Goal: Find specific page/section: Find specific page/section

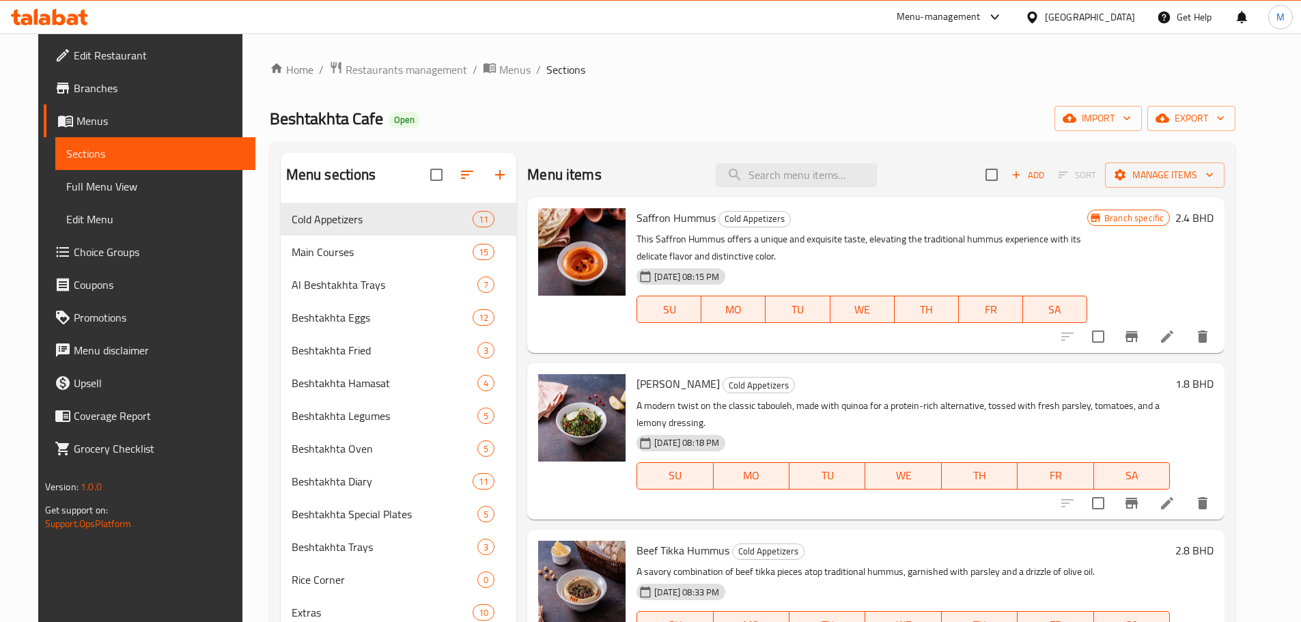
click at [1107, 20] on div "Bahrain" at bounding box center [1090, 17] width 90 height 15
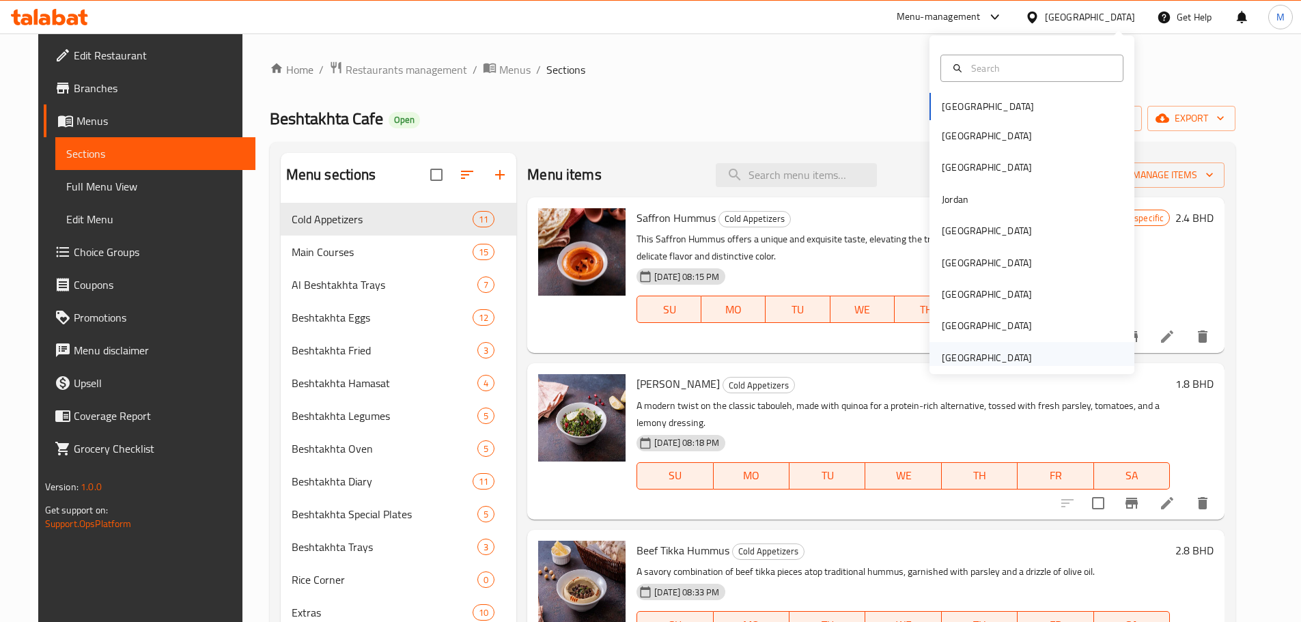
click at [963, 356] on div "[GEOGRAPHIC_DATA]" at bounding box center [987, 357] width 90 height 15
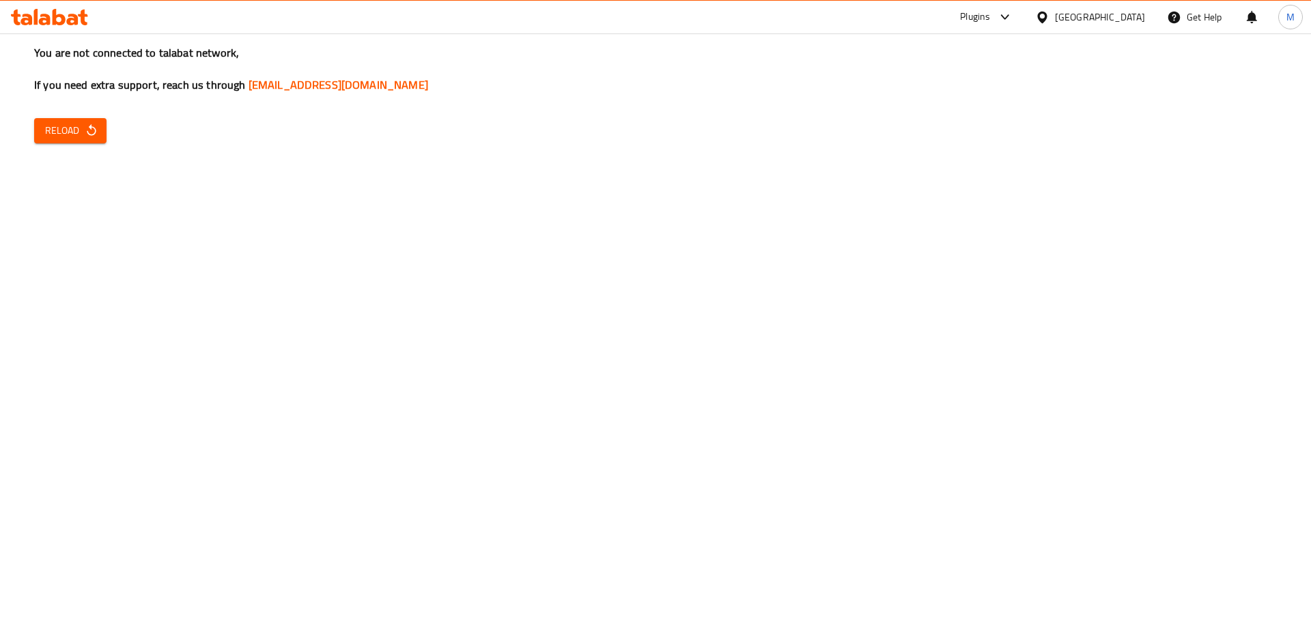
click at [46, 129] on span "Reload" at bounding box center [70, 130] width 51 height 17
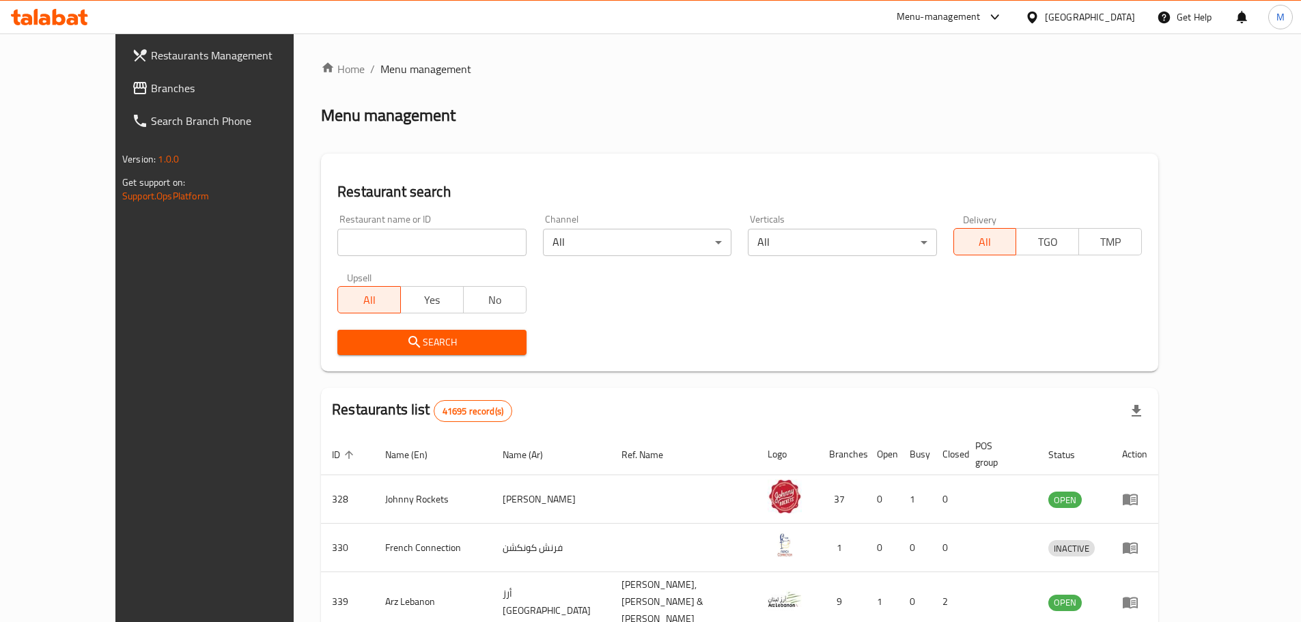
click at [151, 91] on span "Branches" at bounding box center [236, 88] width 171 height 16
click at [337, 228] on div "Restaurant name or ID Restaurant name or ID" at bounding box center [431, 235] width 188 height 42
click at [337, 232] on input "search" at bounding box center [431, 242] width 188 height 27
click at [337, 249] on input "search" at bounding box center [431, 242] width 188 height 27
paste input "Nostatalgia"
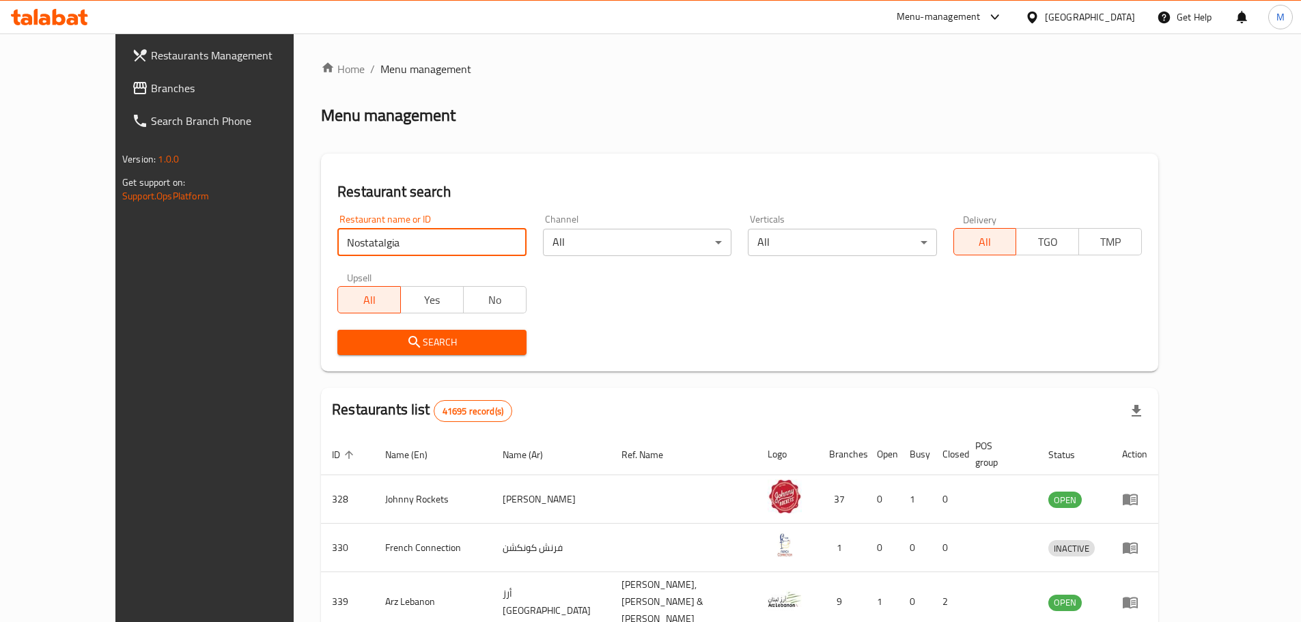
type input "Nostatalgia"
click at [348, 343] on span "Search" at bounding box center [431, 342] width 167 height 17
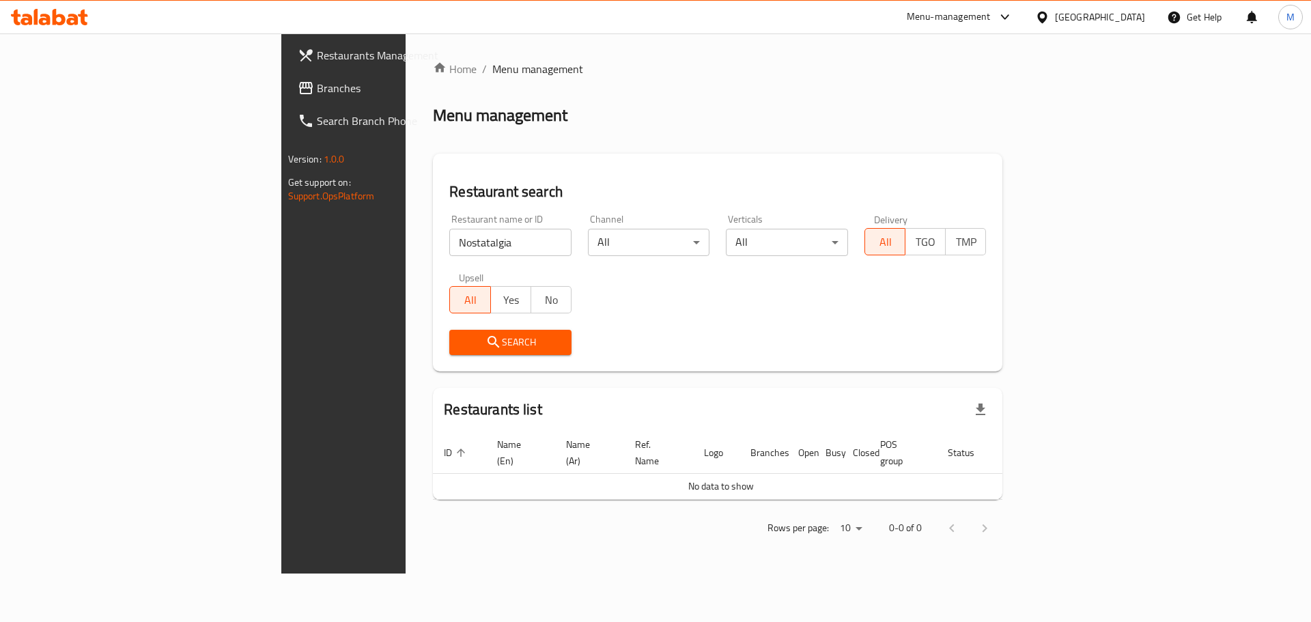
click at [317, 91] on span "Branches" at bounding box center [403, 88] width 173 height 16
